Goal: Communication & Community: Answer question/provide support

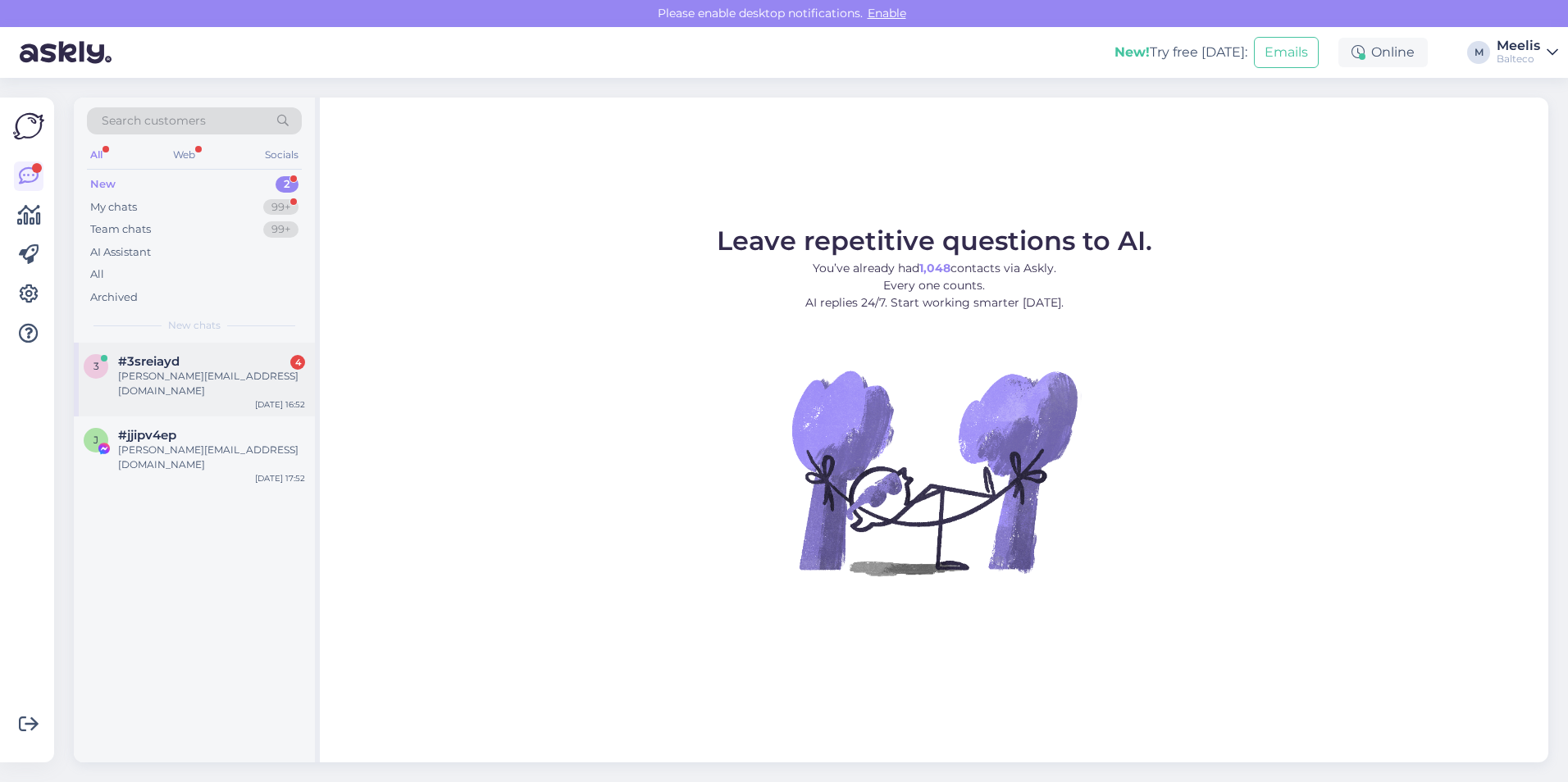
click at [169, 375] on div "[PERSON_NAME][EMAIL_ADDRESS][DOMAIN_NAME]" at bounding box center [211, 384] width 187 height 30
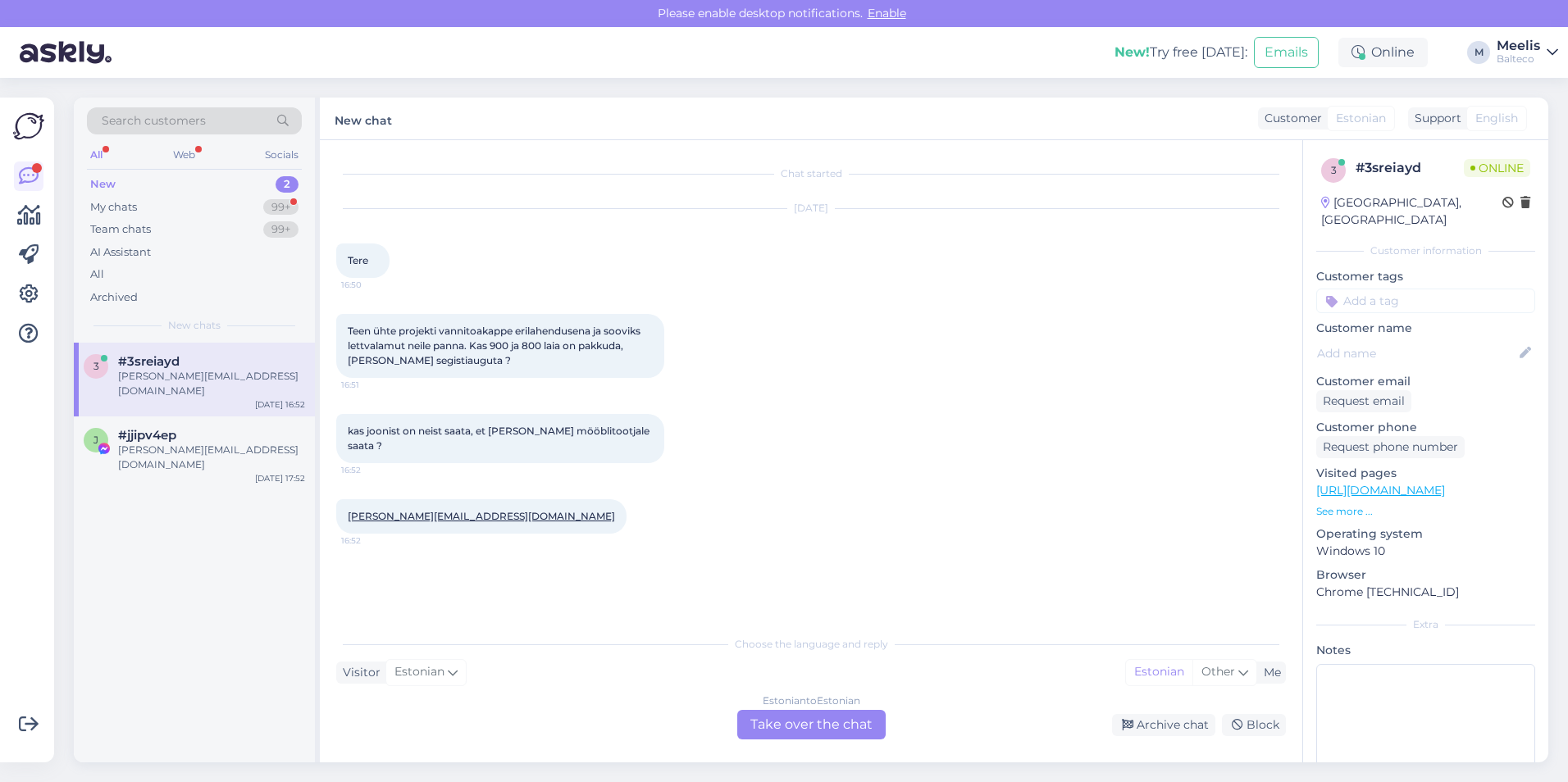
click at [754, 513] on div "Estonian to Estonian Take over the chat" at bounding box center [812, 725] width 148 height 30
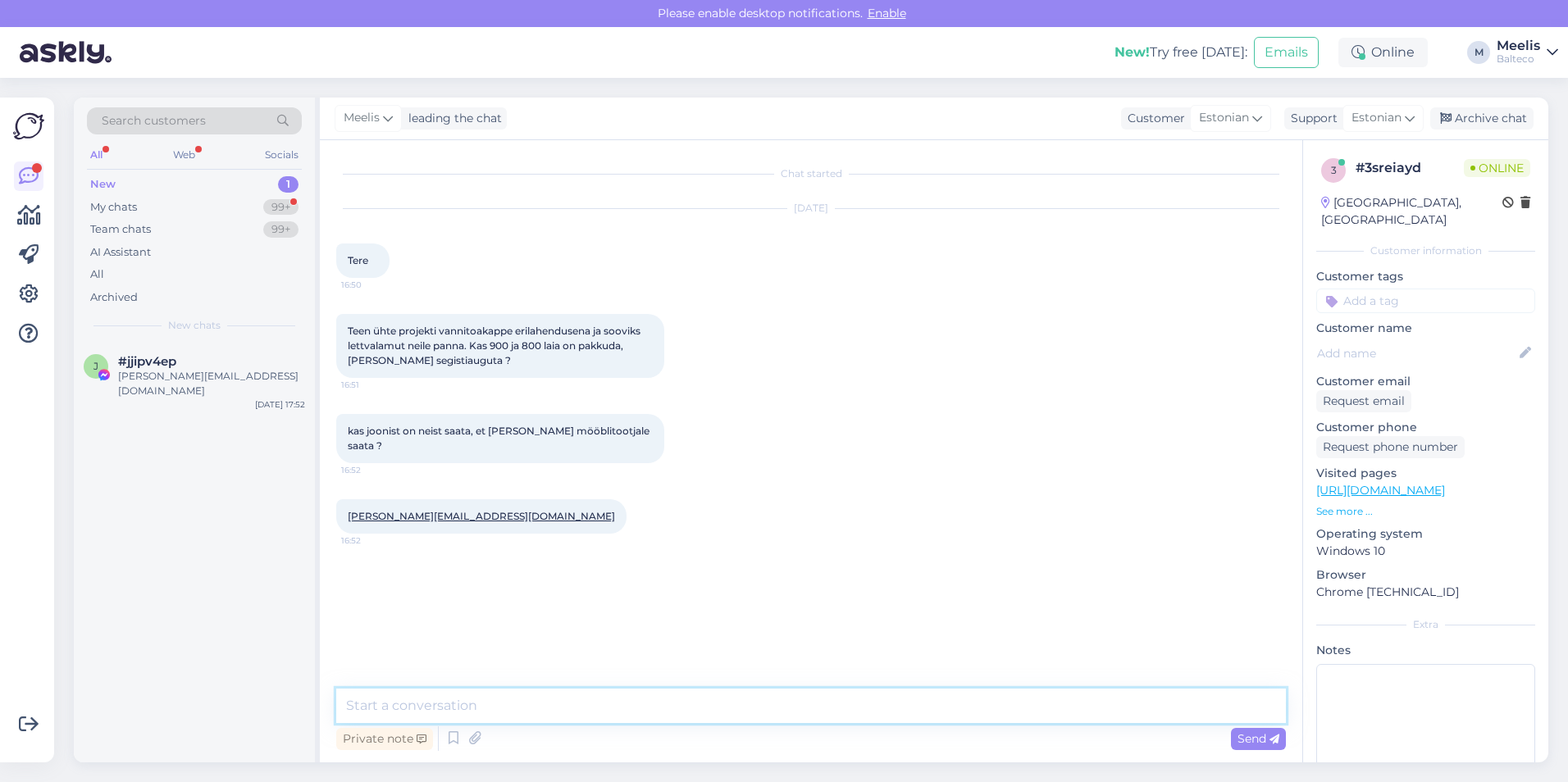
click at [713, 513] on textarea at bounding box center [811, 706] width 950 height 34
type textarea "tere"
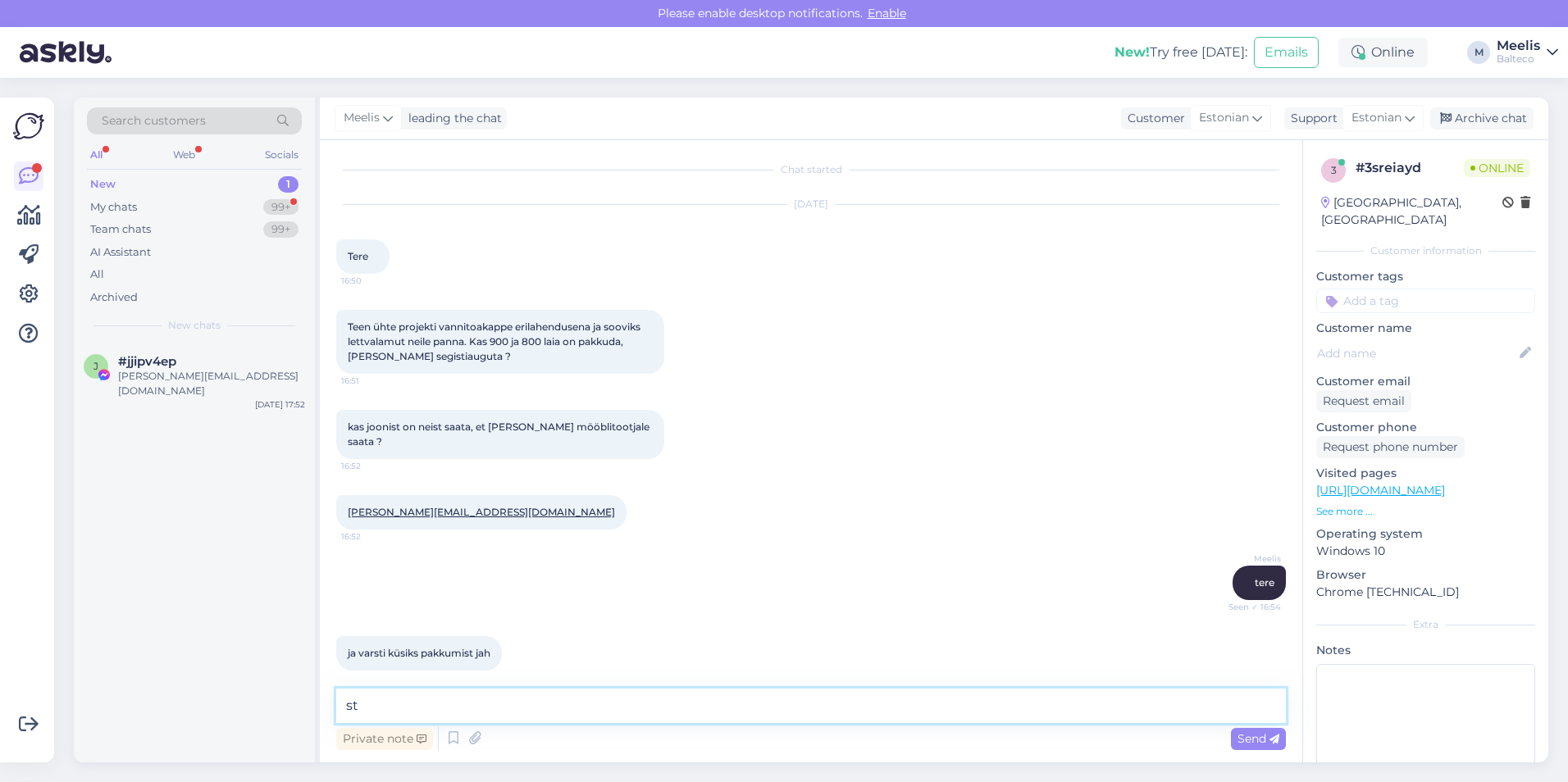
type textarea "s"
type textarea "mõtlete integreeritud valamut, mitte pinnapealset?"
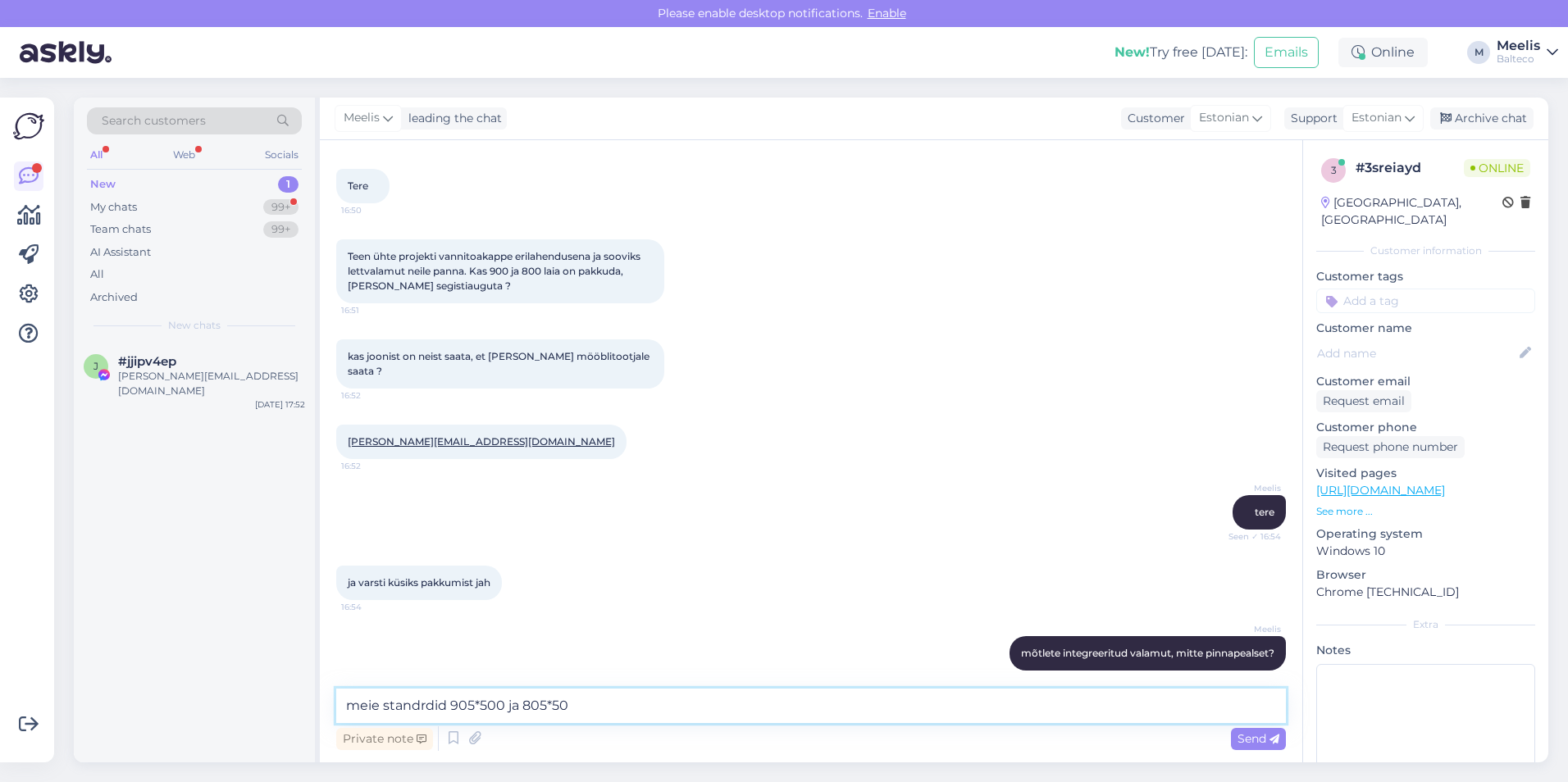
type textarea "meie standrdid 905*500 ja 805*500"
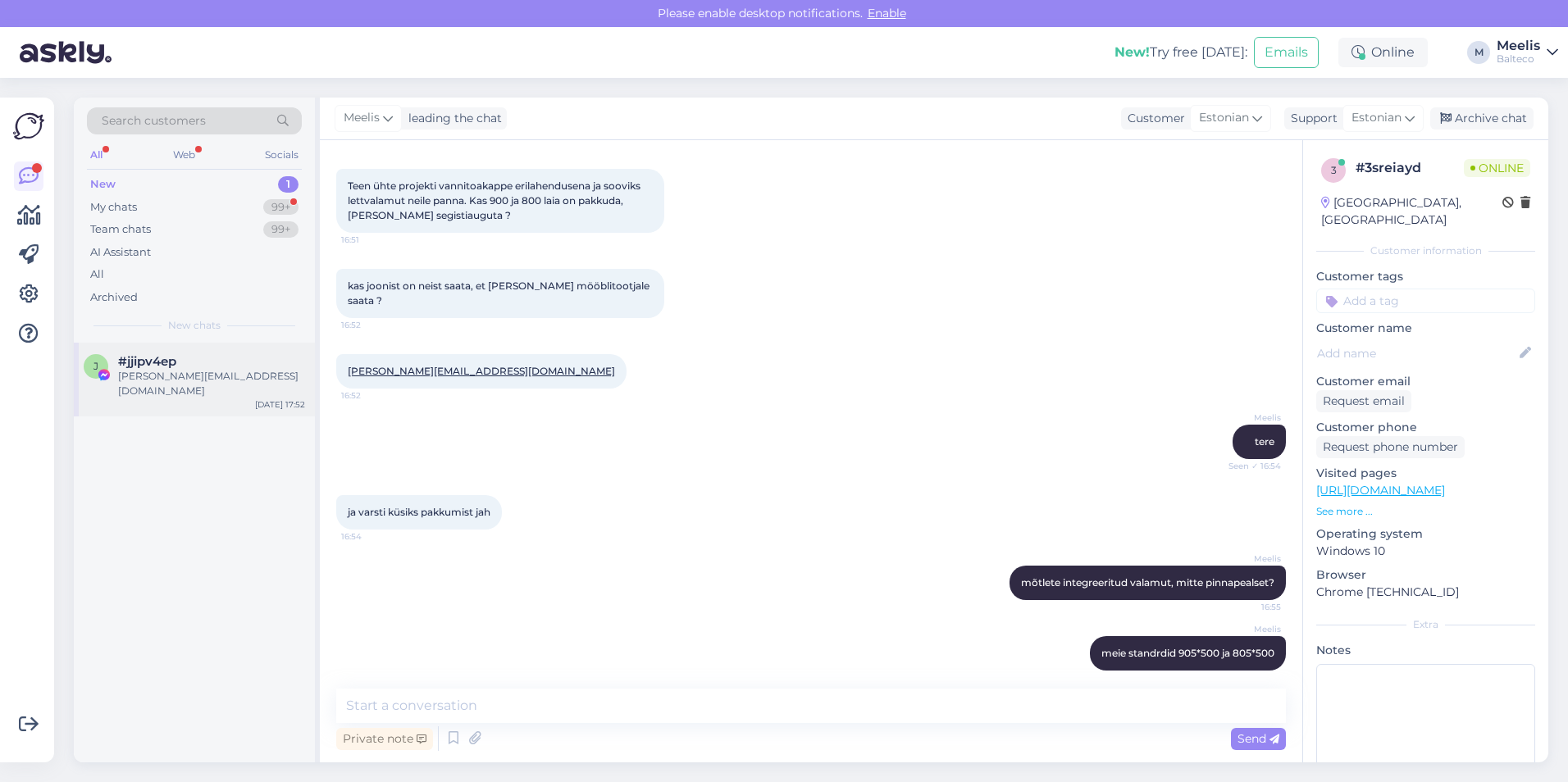
click at [251, 375] on div "[PERSON_NAME][EMAIL_ADDRESS][DOMAIN_NAME]" at bounding box center [211, 384] width 187 height 30
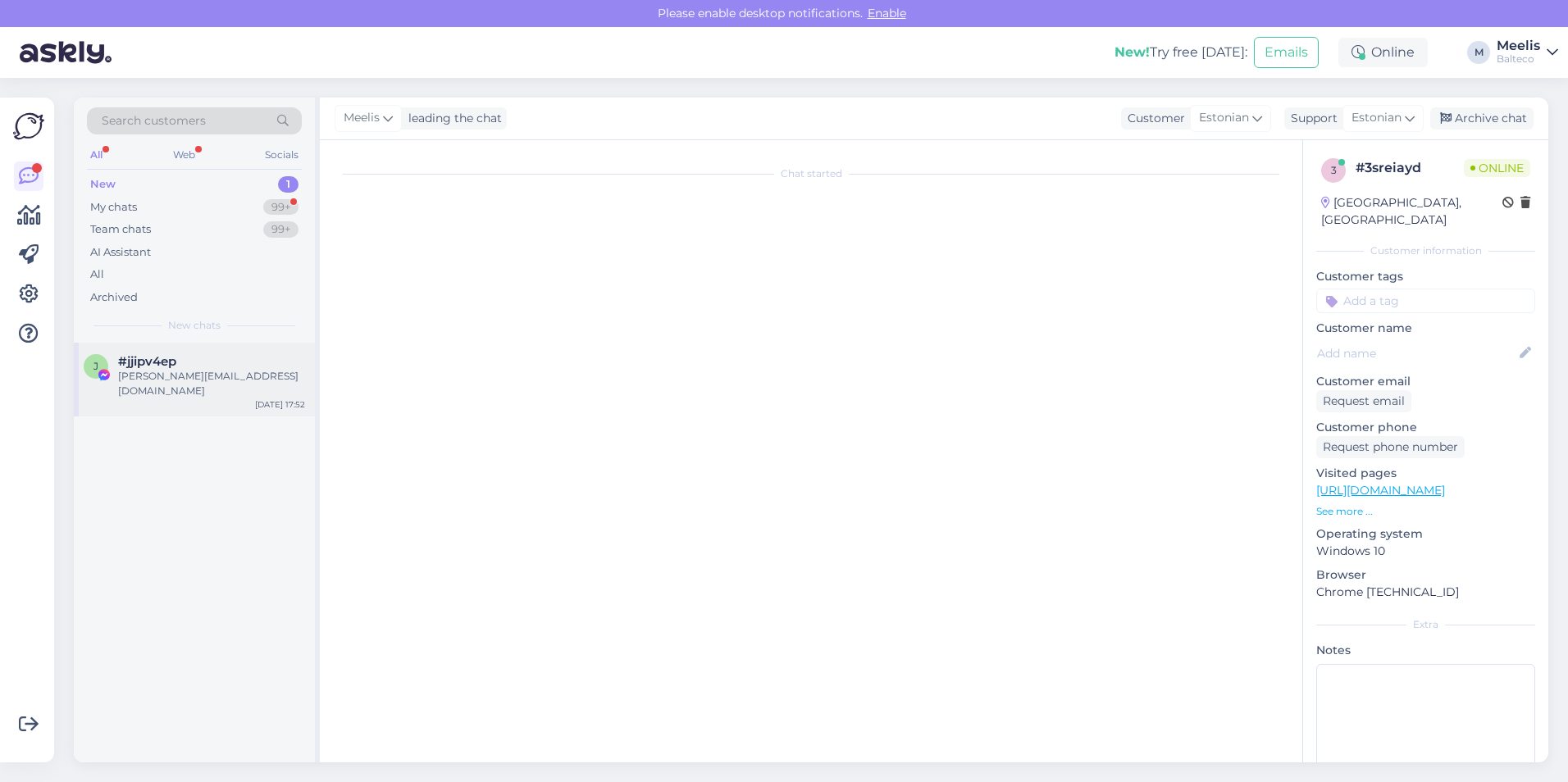
scroll to position [0, 0]
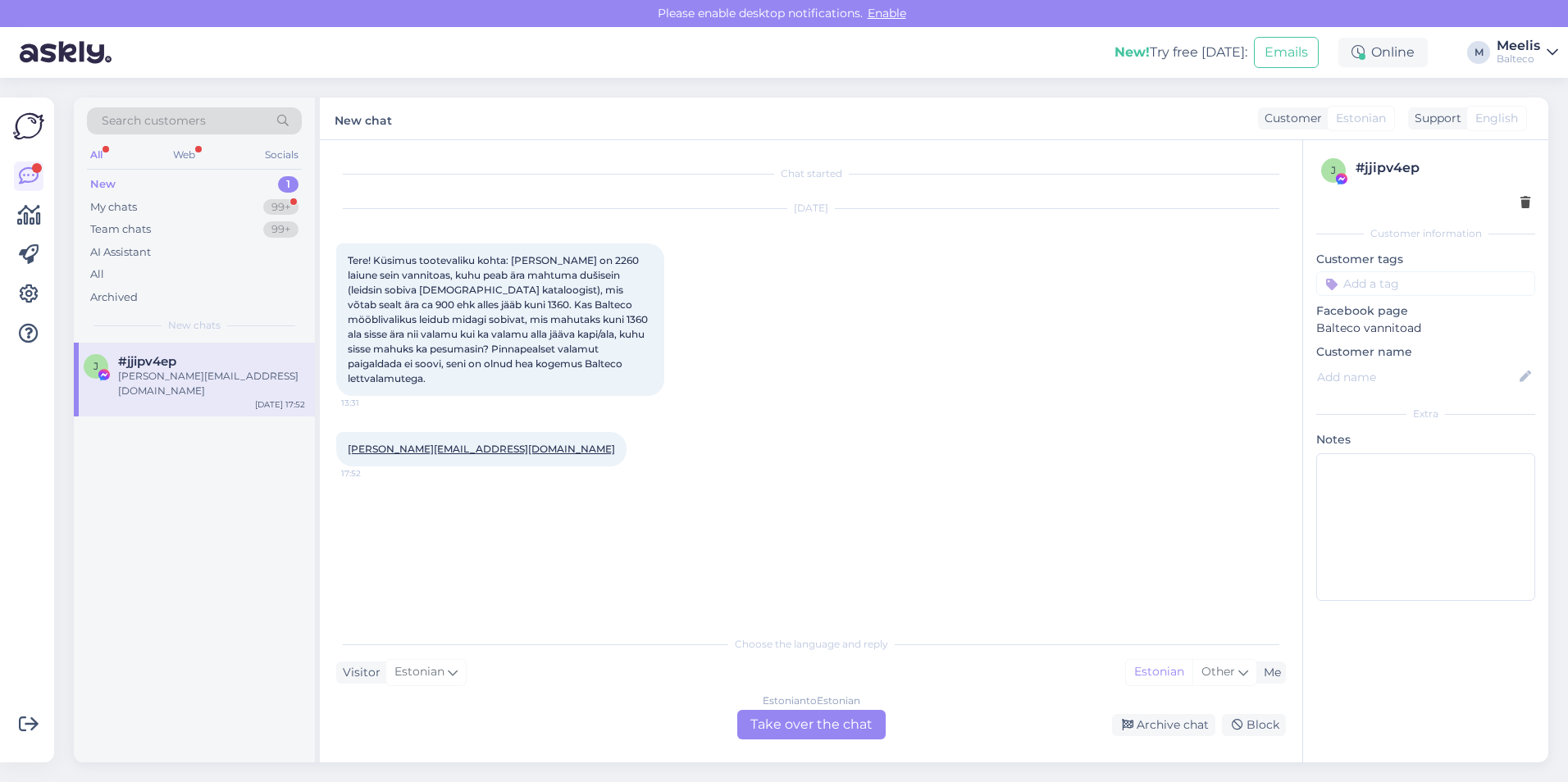
click at [247, 374] on div "[PERSON_NAME][EMAIL_ADDRESS][DOMAIN_NAME]" at bounding box center [211, 384] width 187 height 30
click at [247, 384] on div "j #jjipv4ep [PERSON_NAME][EMAIL_ADDRESS][DOMAIN_NAME] [DATE] 17:52" at bounding box center [195, 380] width 241 height 74
drag, startPoint x: 256, startPoint y: 389, endPoint x: 184, endPoint y: 377, distance: 73.0
click at [184, 377] on div "[PERSON_NAME][EMAIL_ADDRESS][DOMAIN_NAME]" at bounding box center [211, 384] width 187 height 30
drag, startPoint x: 1186, startPoint y: 724, endPoint x: 1170, endPoint y: 722, distance: 16.1
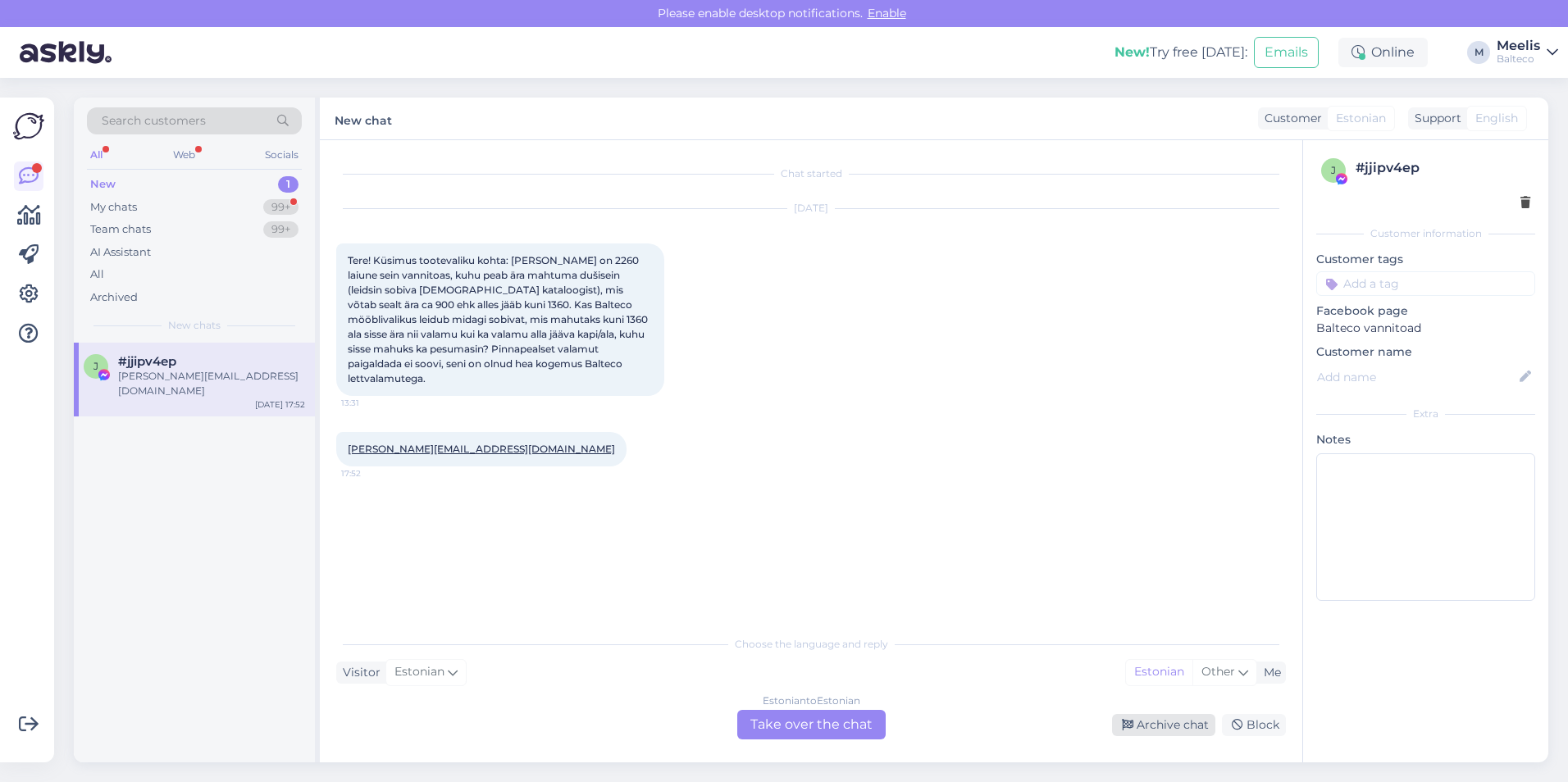
click at [754, 513] on div "Archive chat" at bounding box center [1164, 725] width 104 height 22
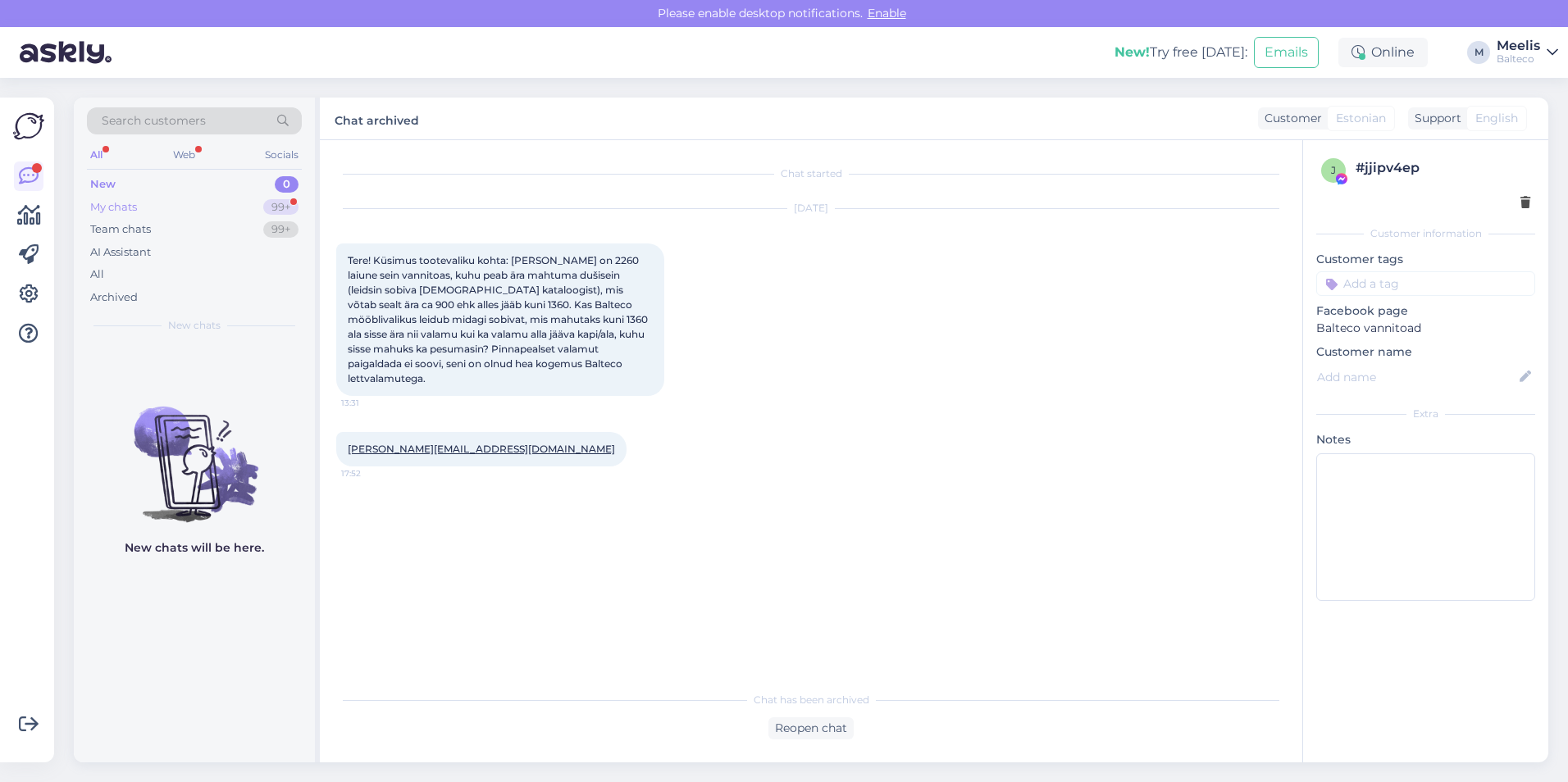
click at [117, 207] on div "My chats" at bounding box center [113, 208] width 46 height 17
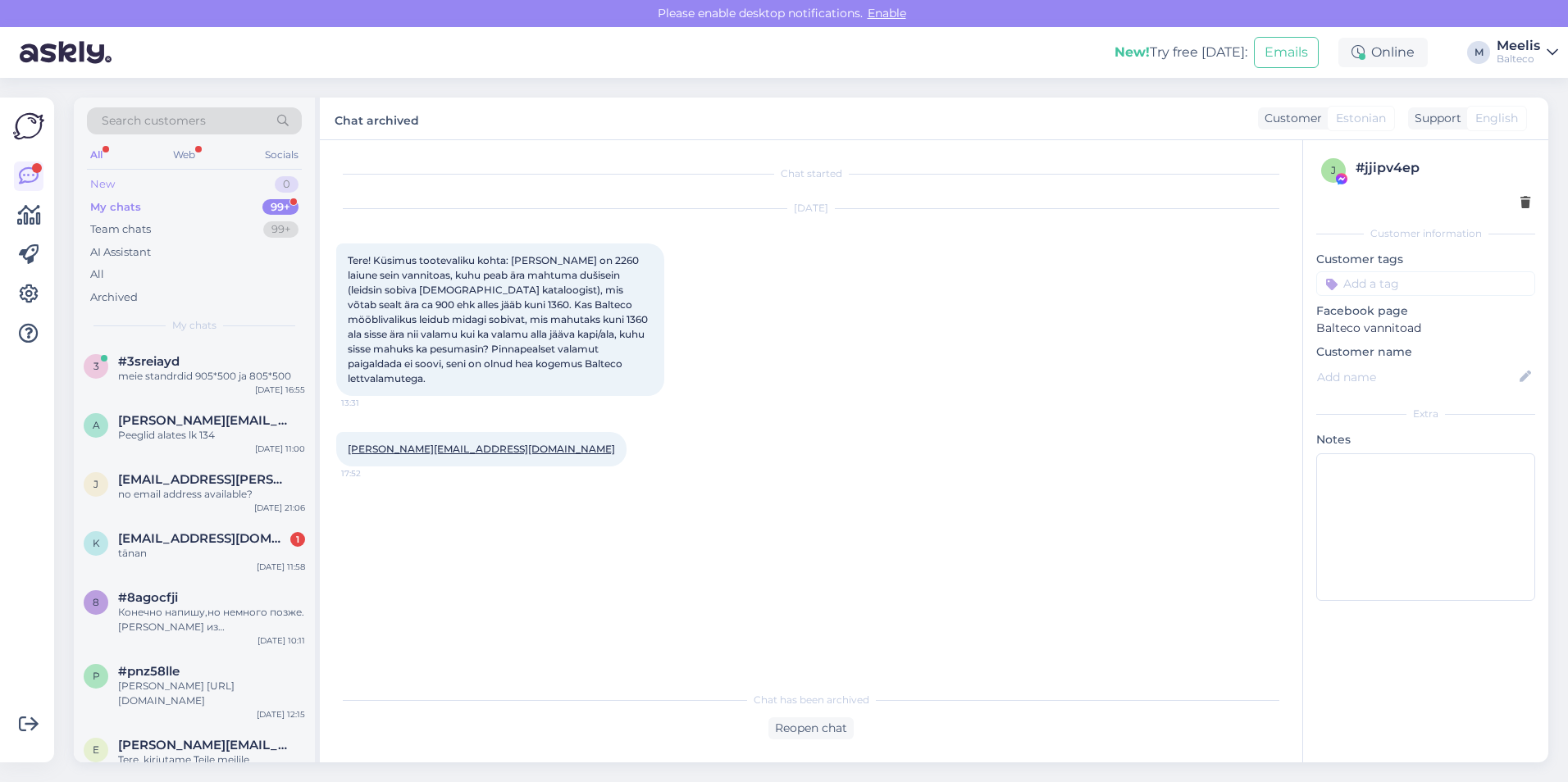
click at [111, 184] on div "New" at bounding box center [102, 184] width 25 height 17
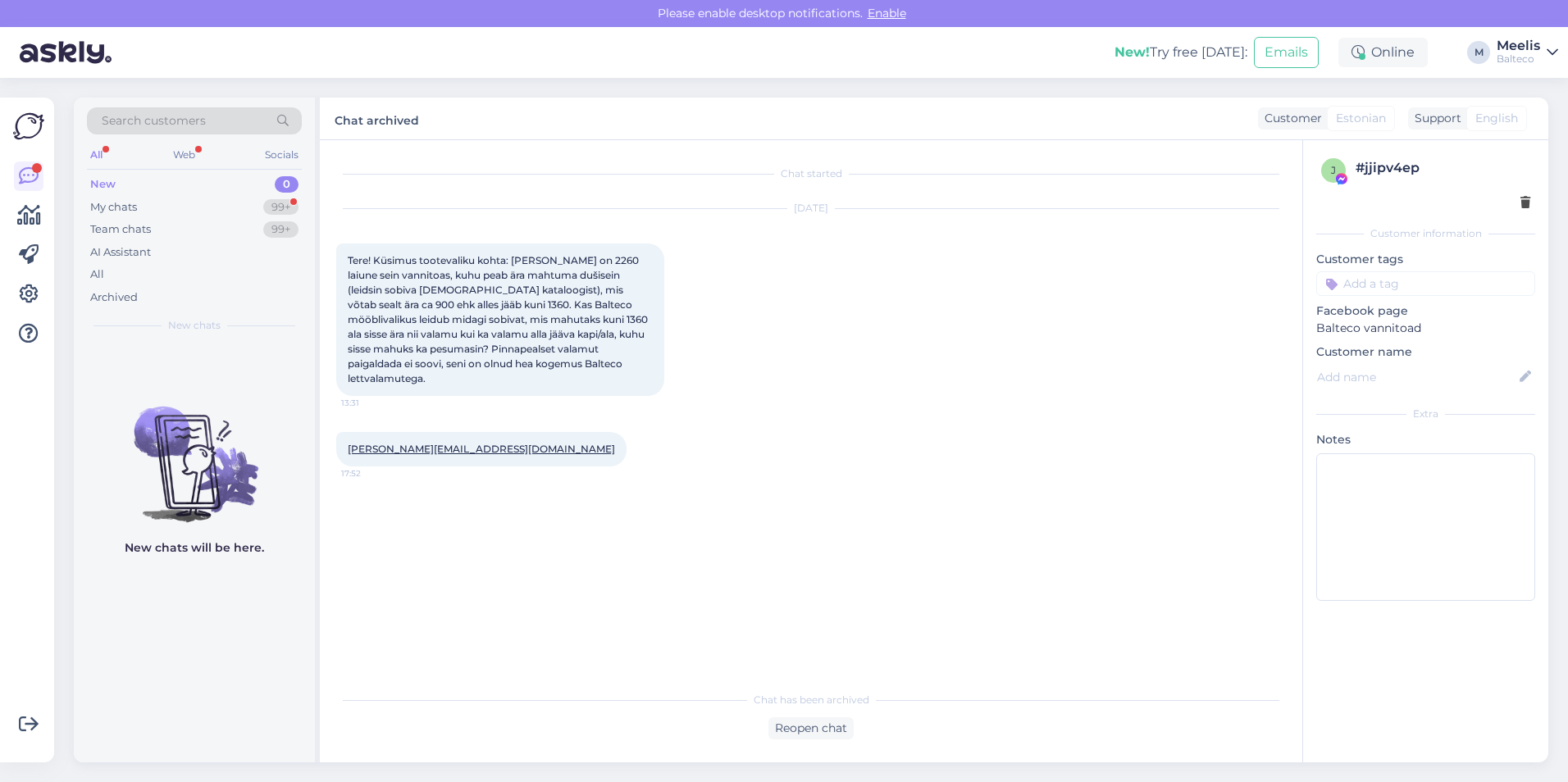
click at [111, 184] on div "New" at bounding box center [102, 184] width 25 height 17
click at [143, 204] on div "My chats 99+" at bounding box center [195, 208] width 215 height 23
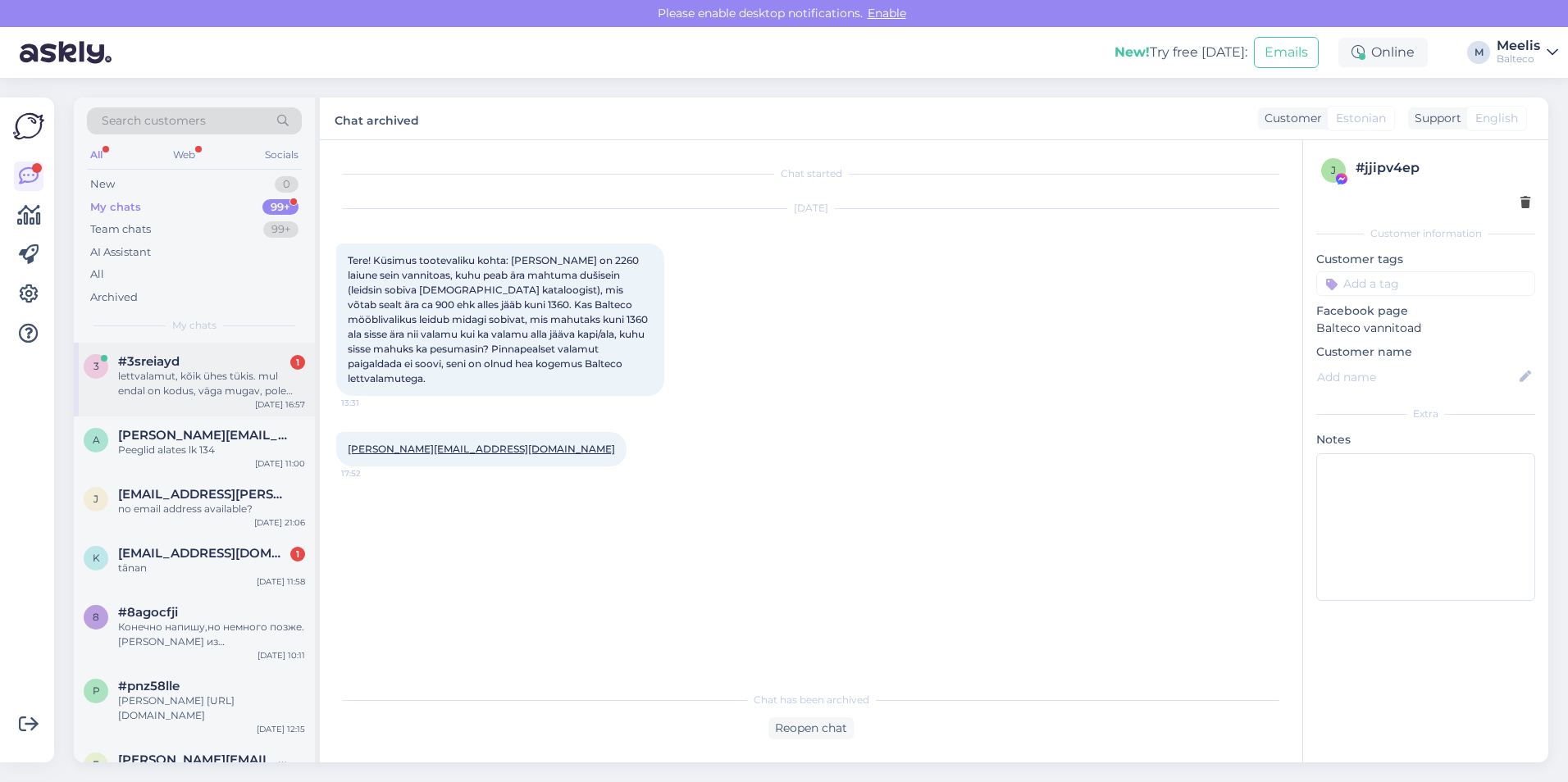
click at [173, 388] on div "lettvalamut, kõik ühes tükis. mul endal on kodus, väga mugav, pole mingeid vahe…" at bounding box center [211, 384] width 187 height 30
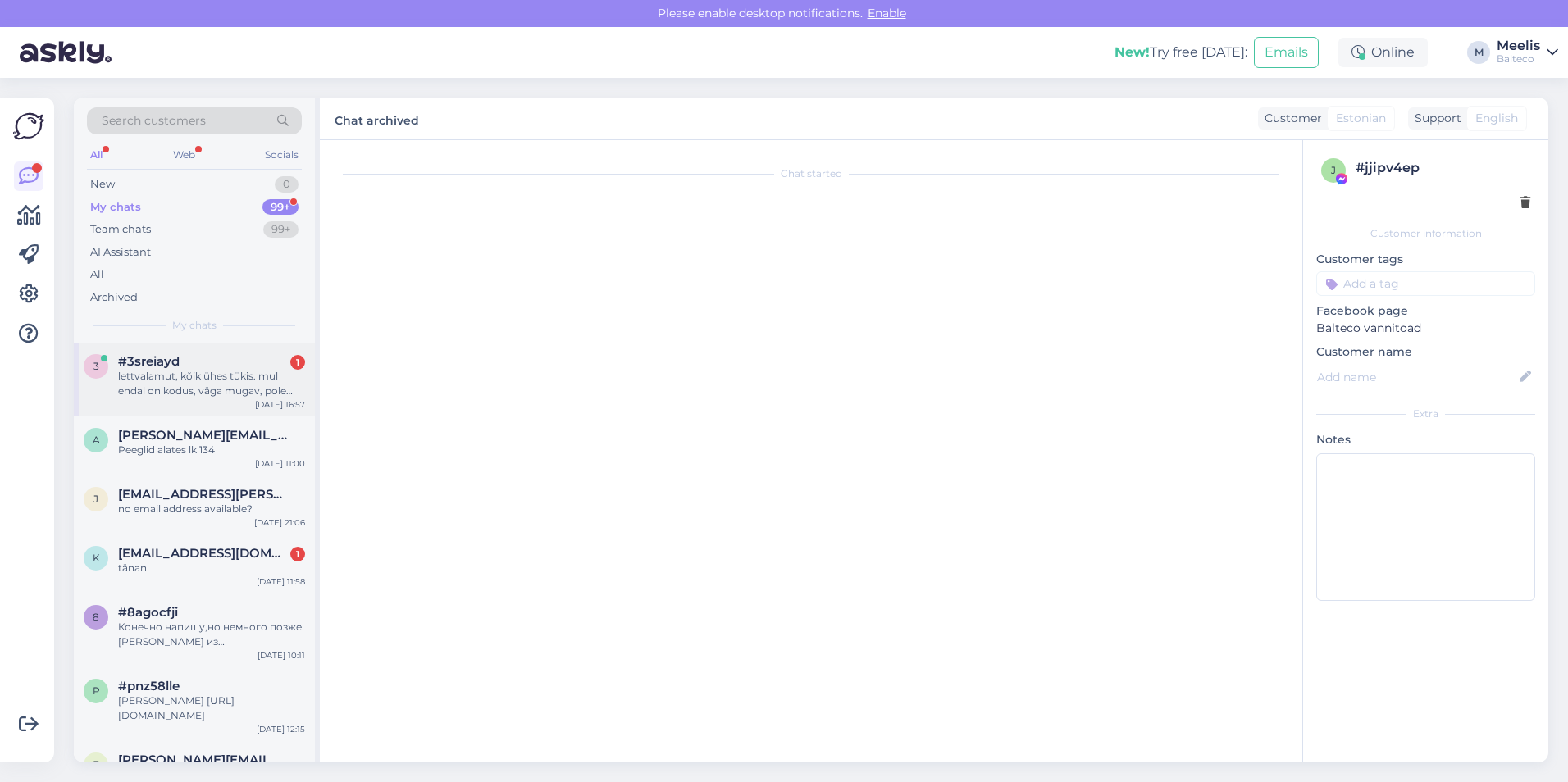
scroll to position [246, 0]
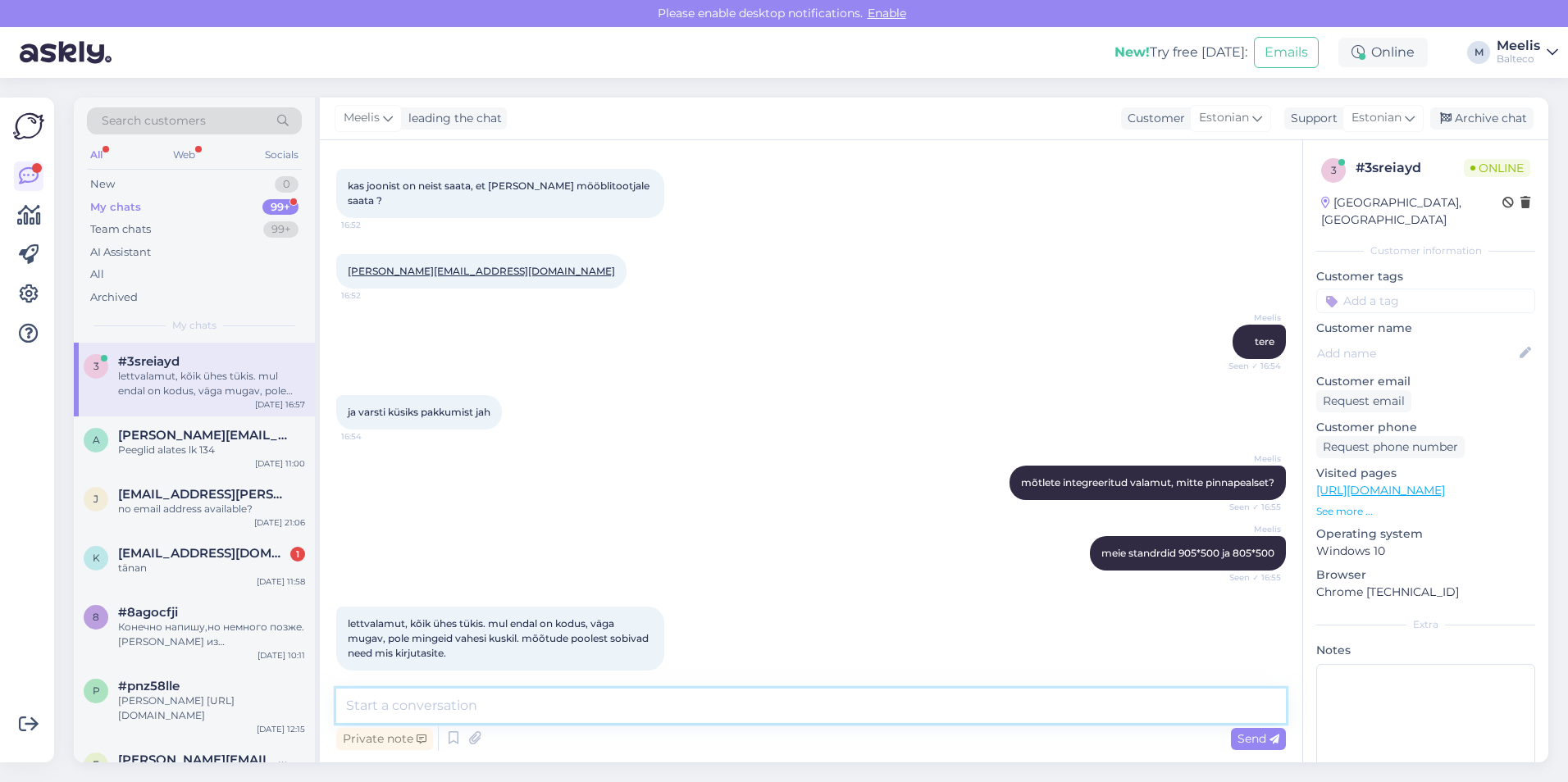
click at [474, 513] on textarea at bounding box center [811, 706] width 950 height 34
type textarea "Saadame peagi joonised meilile"
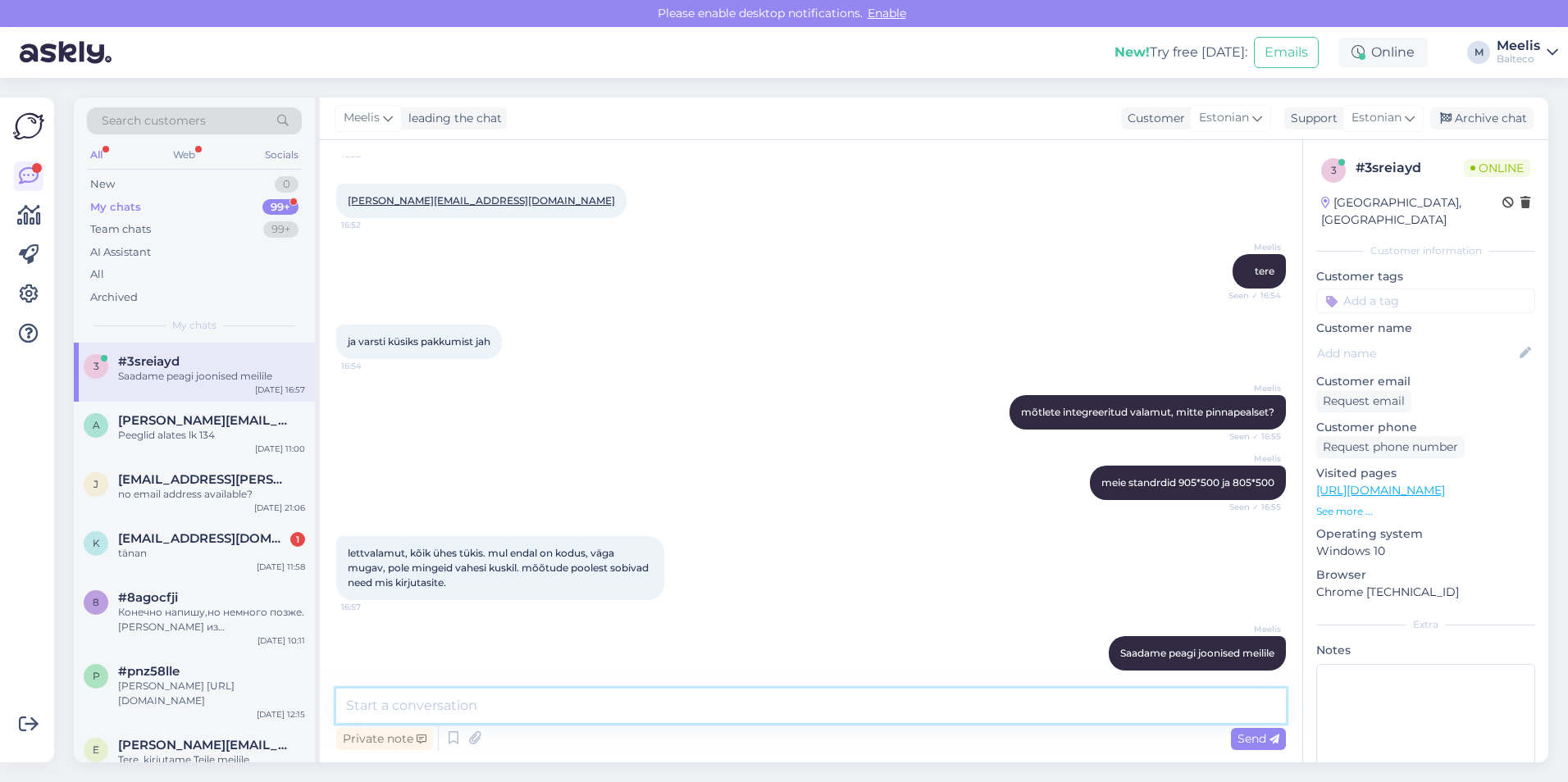
scroll to position [401, 0]
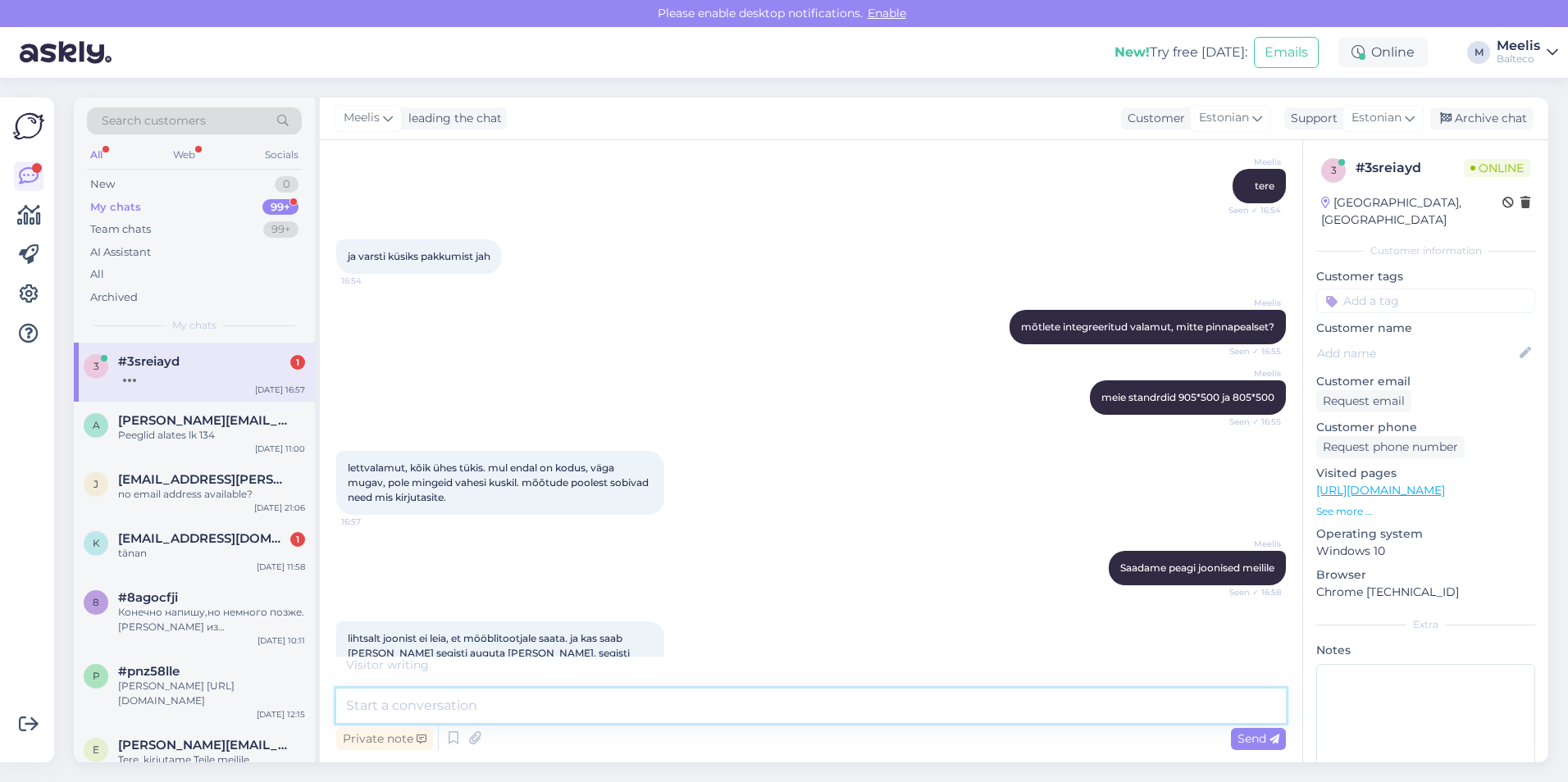
click at [503, 513] on textarea at bounding box center [811, 706] width 950 height 34
type textarea "saab [PERSON_NAME] segisti avata"
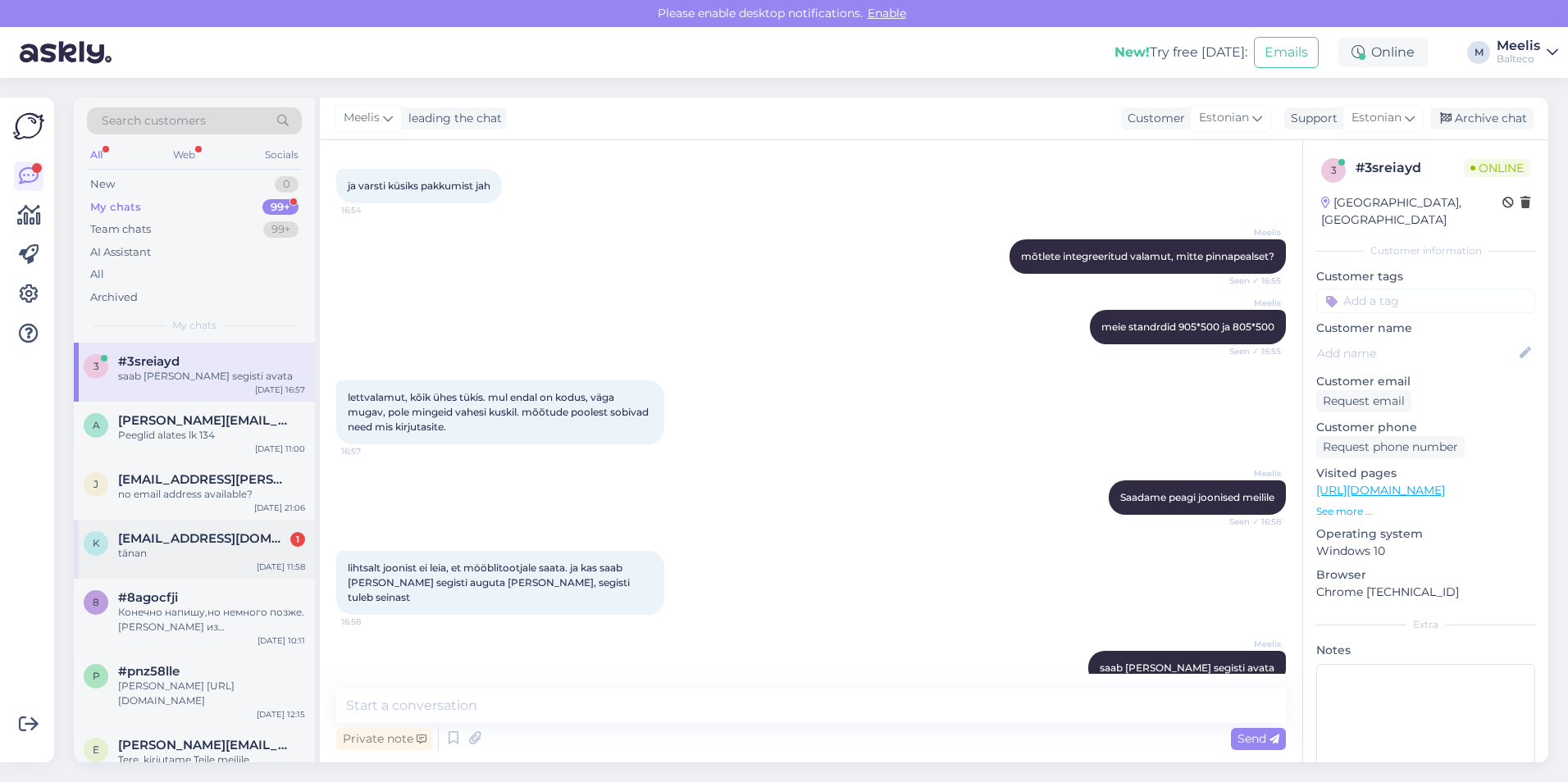
click at [195, 513] on span "[EMAIL_ADDRESS][DOMAIN_NAME]" at bounding box center [203, 539] width 171 height 15
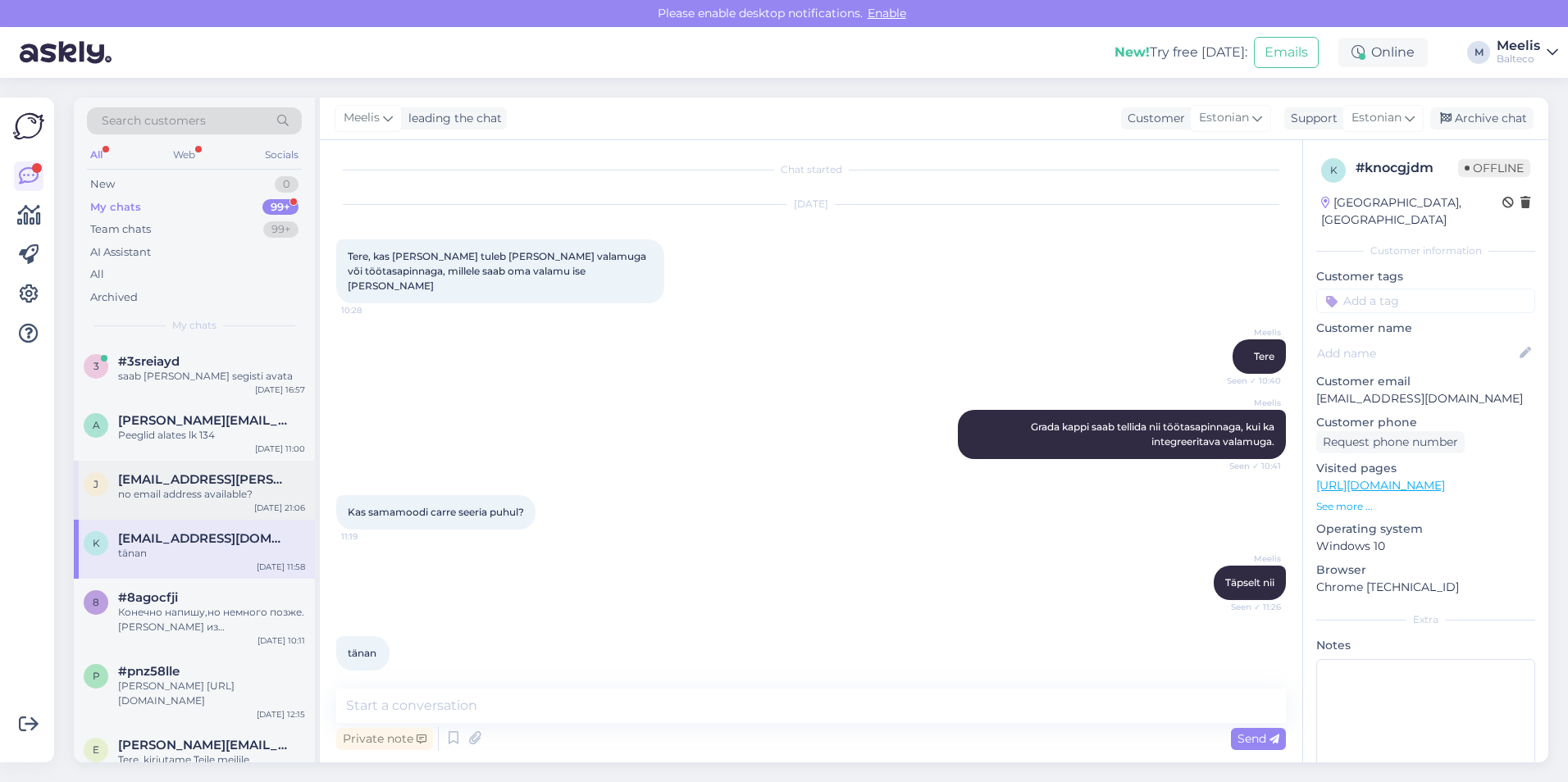
click at [216, 483] on span "[EMAIL_ADDRESS][PERSON_NAME][DOMAIN_NAME]" at bounding box center [203, 480] width 171 height 15
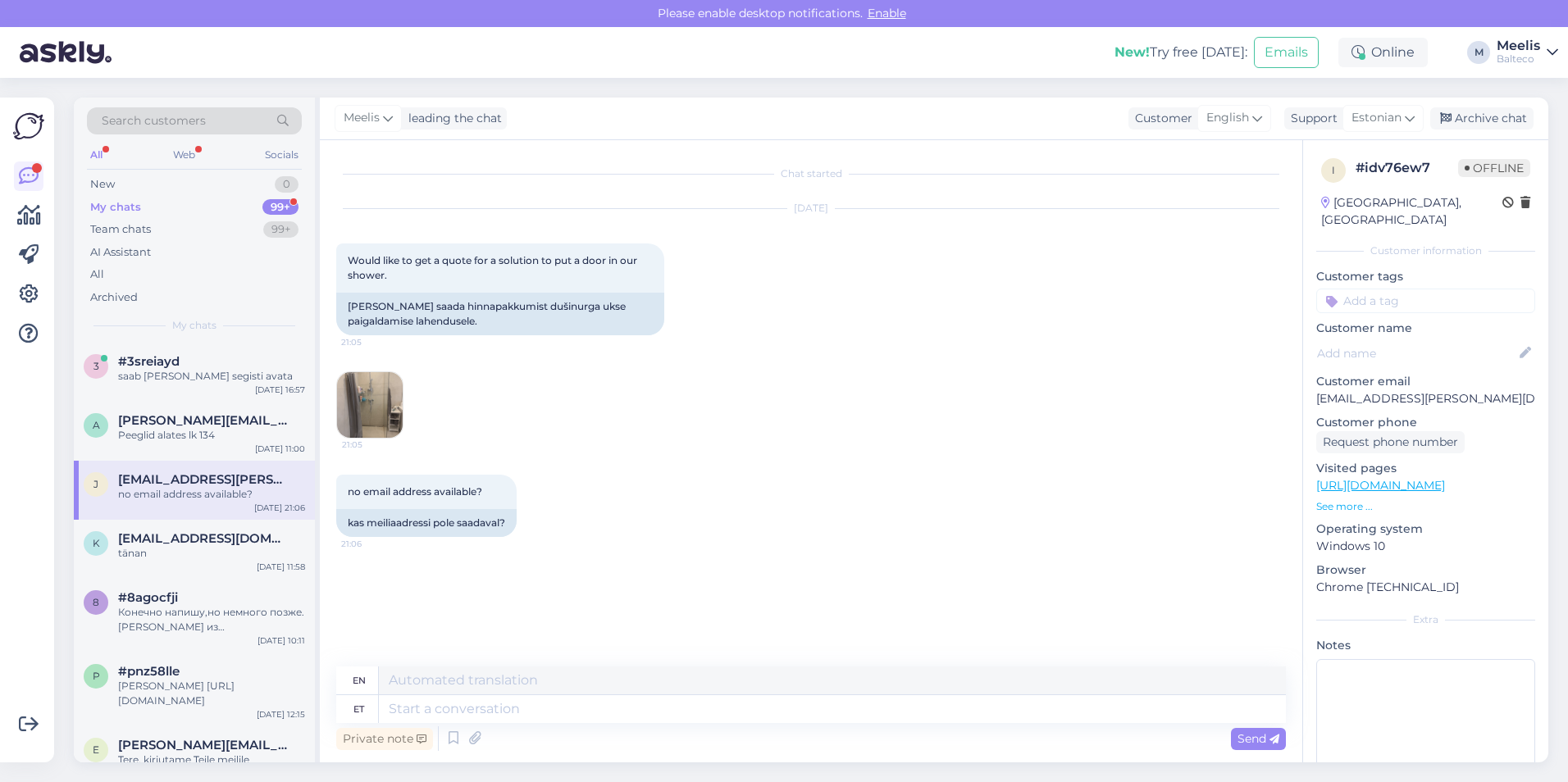
scroll to position [0, 0]
click at [209, 413] on span "[PERSON_NAME][EMAIL_ADDRESS][DOMAIN_NAME]" at bounding box center [203, 421] width 171 height 15
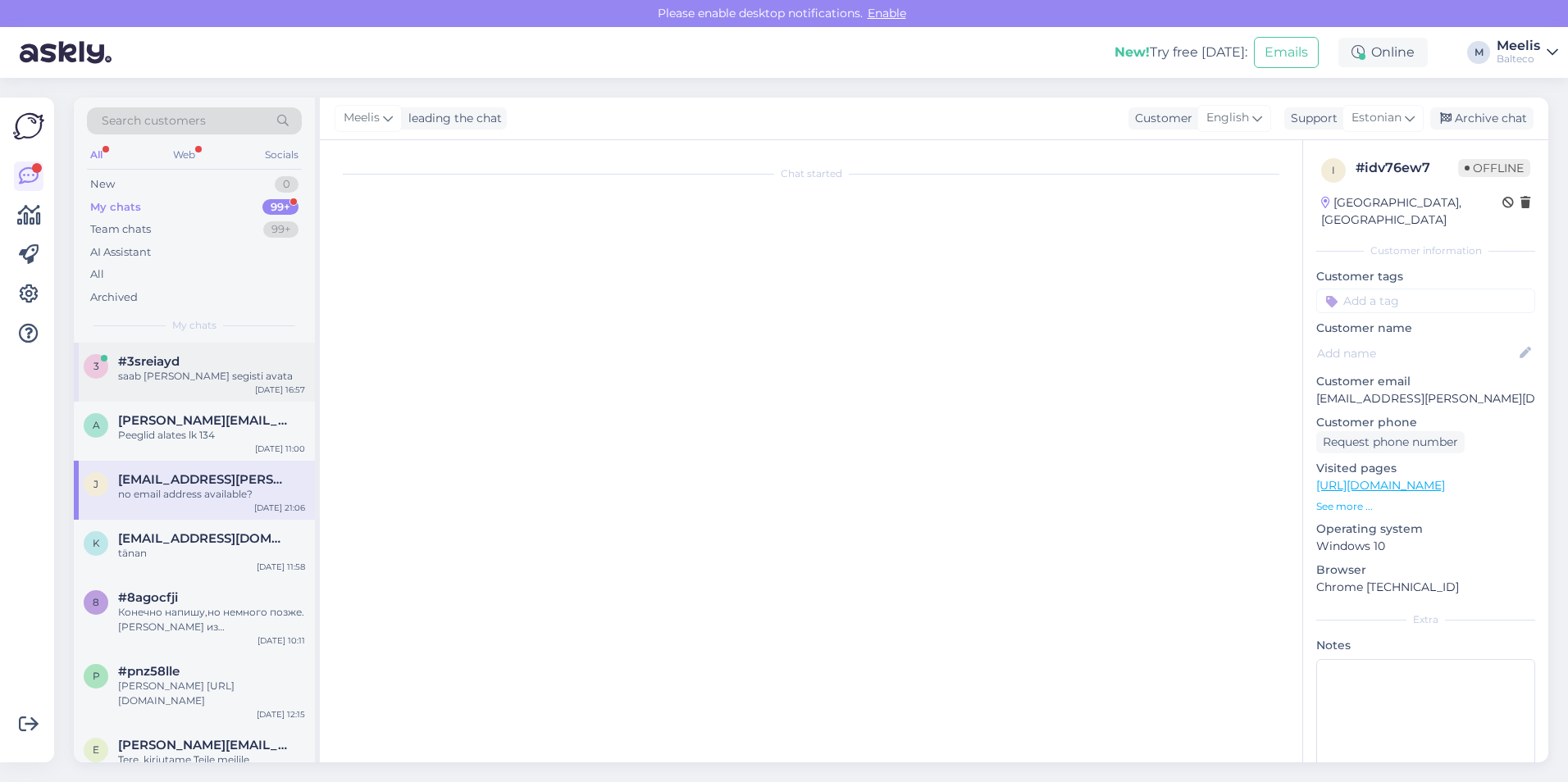
click at [201, 373] on div "saab [PERSON_NAME] segisti avata" at bounding box center [211, 376] width 187 height 15
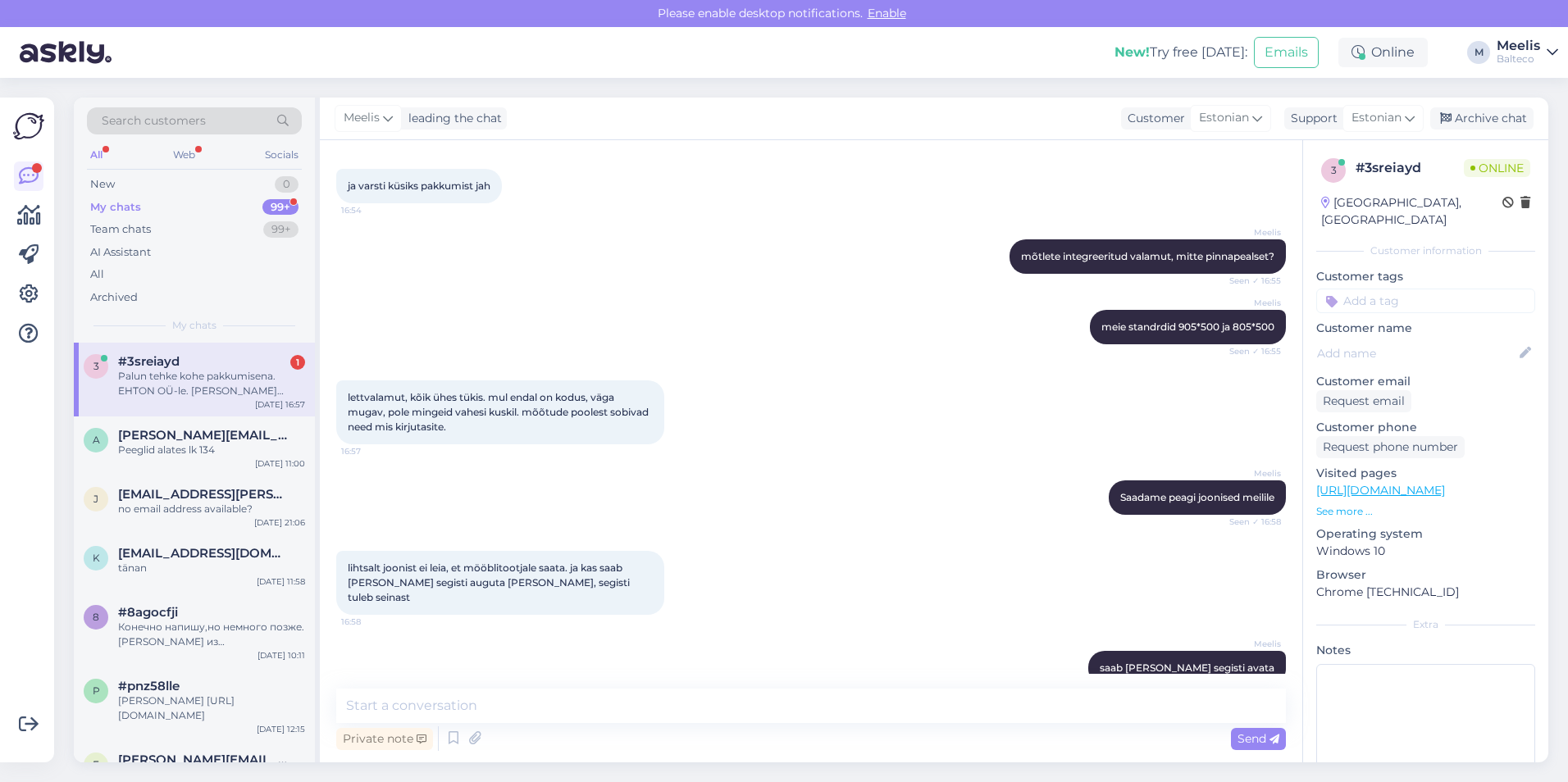
scroll to position [557, 0]
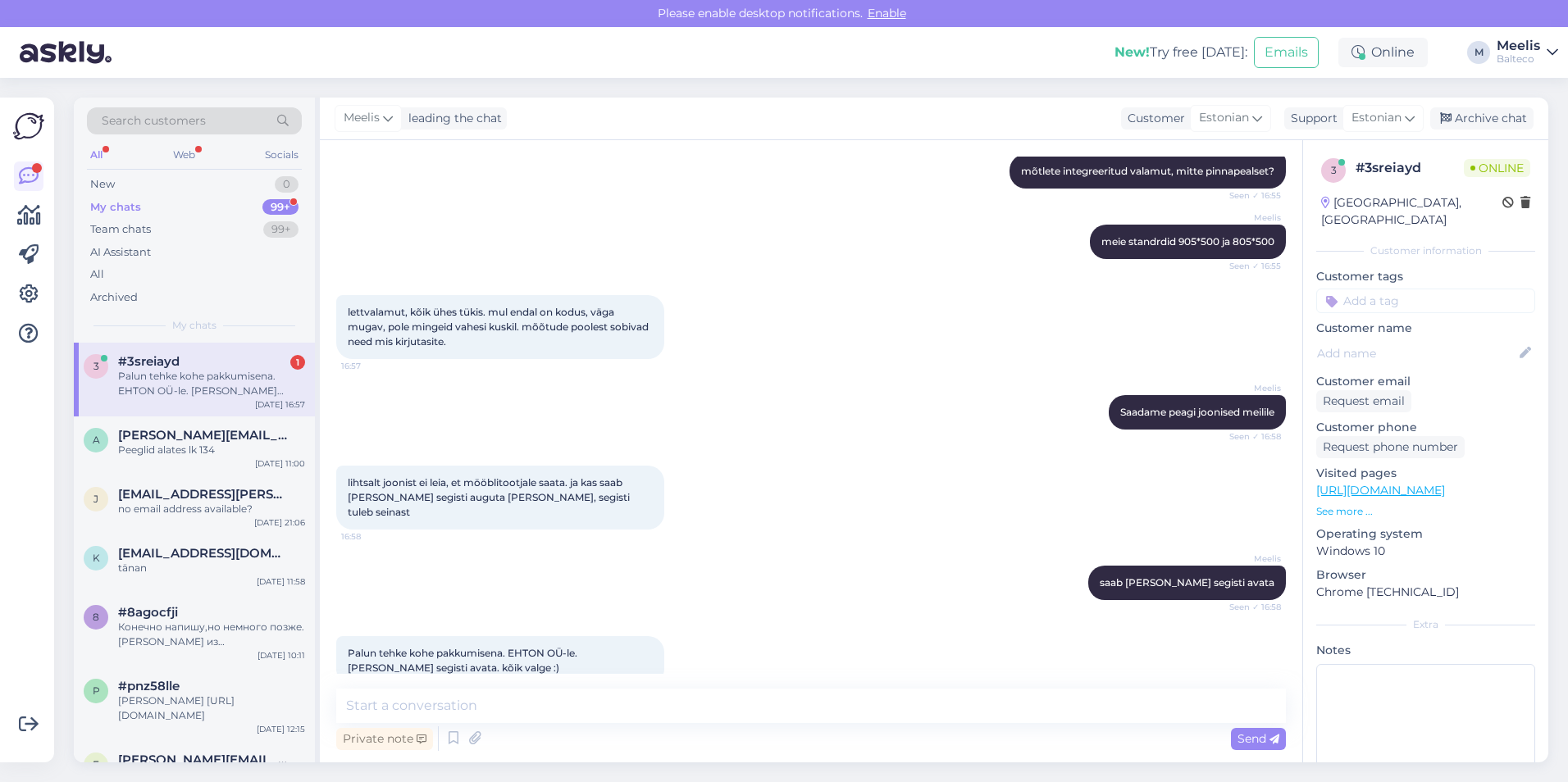
click at [196, 376] on div "Palun tehke kohe pakkumisena. EHTON OÜ-le. [PERSON_NAME] segisti avata. kõik va…" at bounding box center [211, 384] width 187 height 30
click at [196, 373] on div "Palun tehke kohe pakkumisena. EHTON OÜ-le. [PERSON_NAME] segisti avata. kõik va…" at bounding box center [211, 384] width 187 height 30
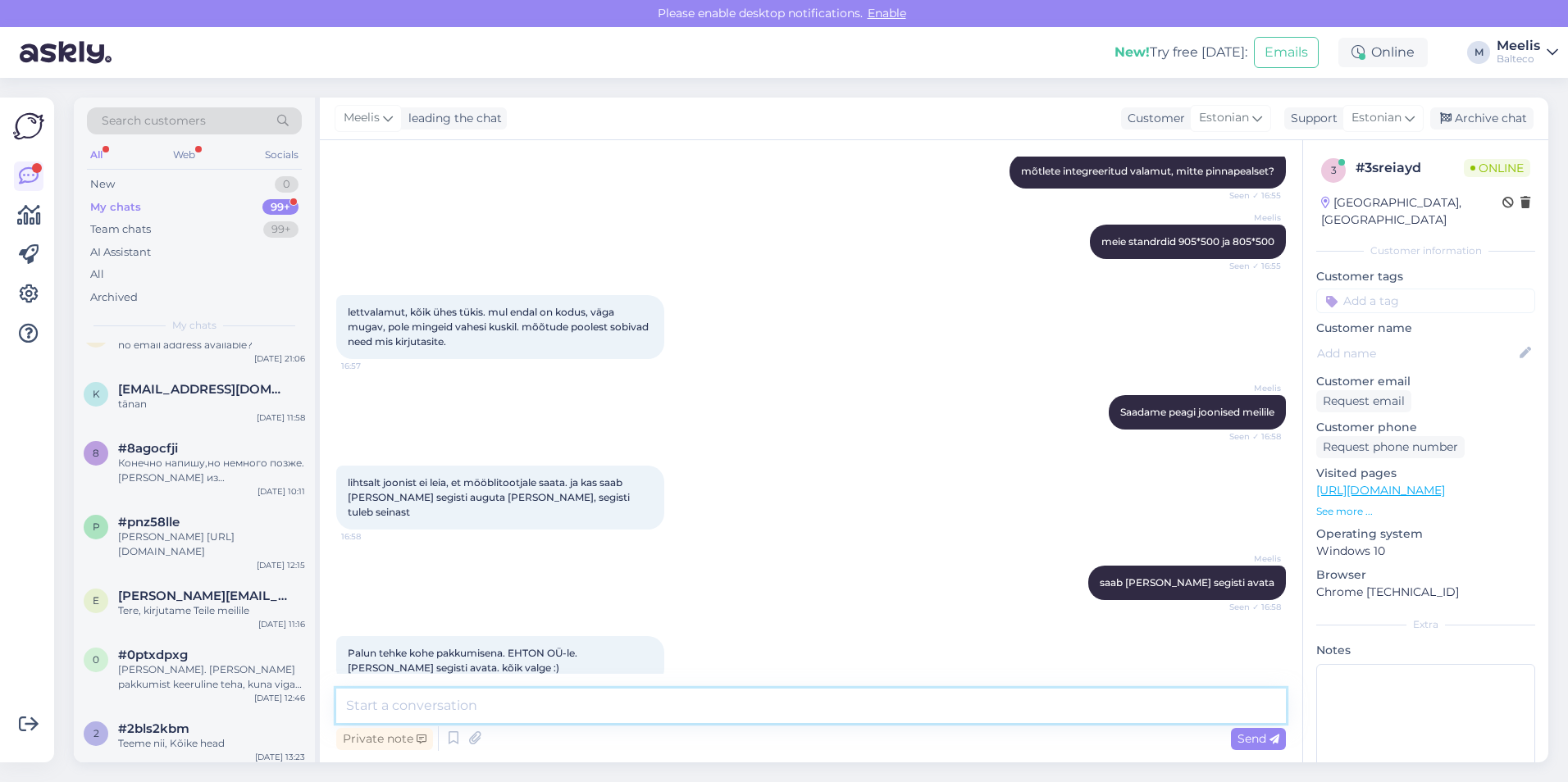
click at [512, 513] on textarea at bounding box center [811, 706] width 950 height 34
type textarea "selge. Teeme ära. Täname"
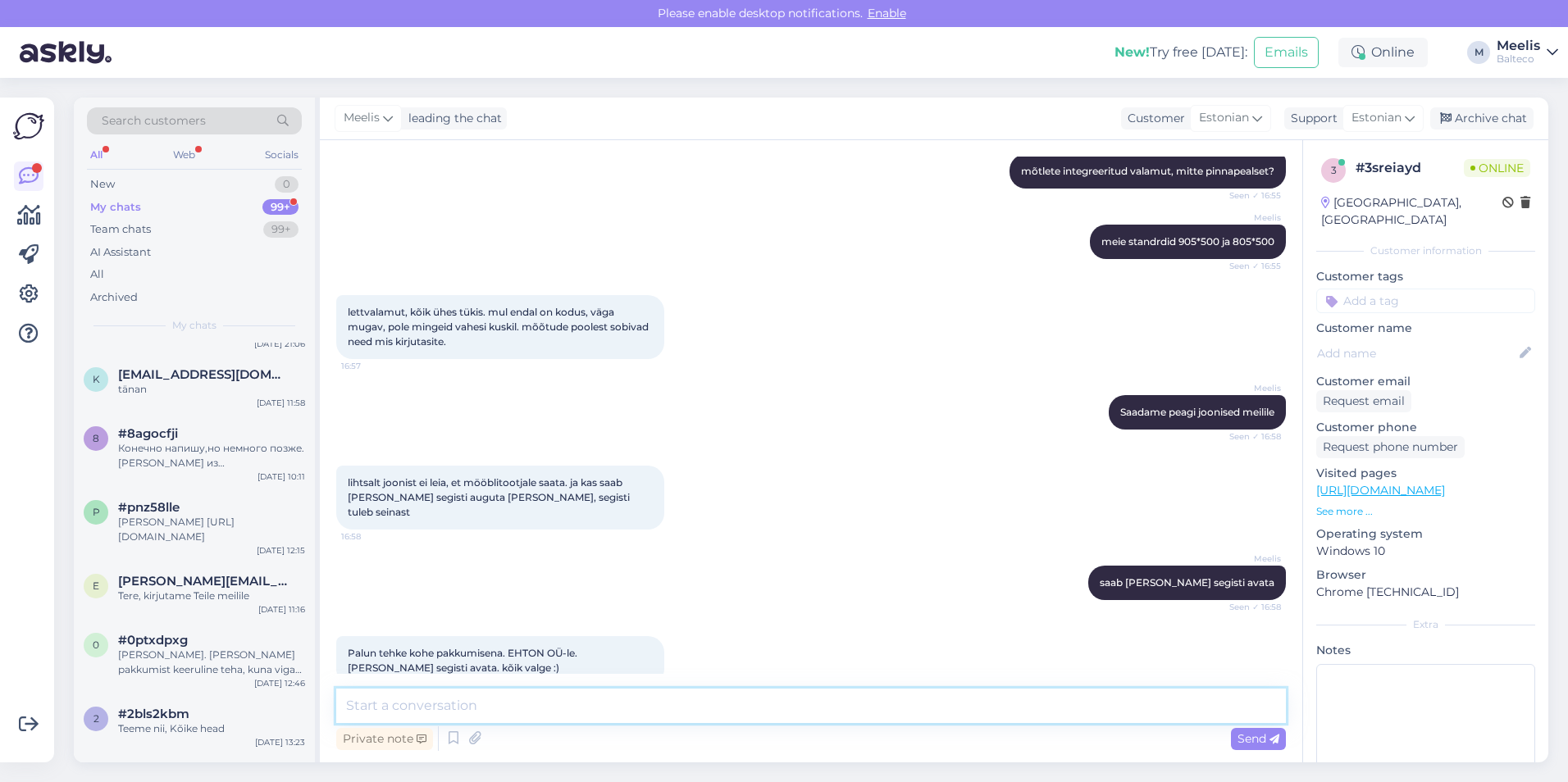
scroll to position [149, 0]
